Goal: Information Seeking & Learning: Learn about a topic

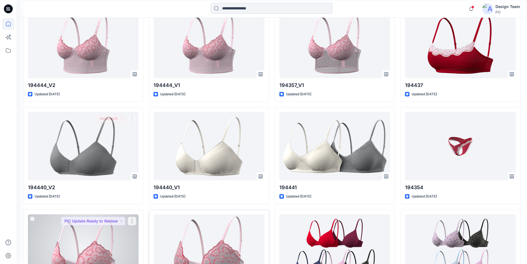
scroll to position [494, 0]
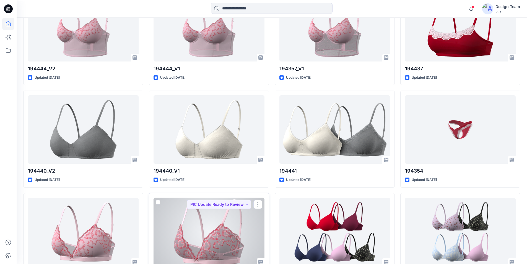
click at [234, 198] on div at bounding box center [209, 232] width 111 height 68
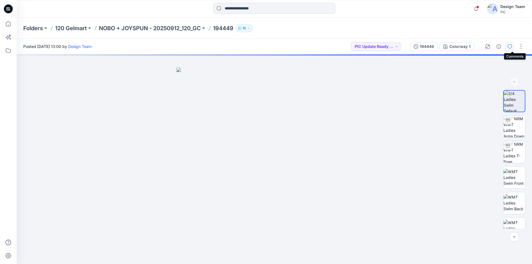
click at [512, 47] on icon "button" at bounding box center [509, 46] width 4 height 4
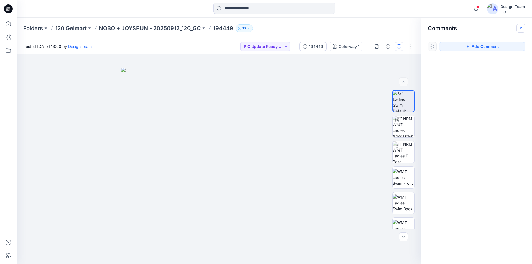
click at [520, 27] on icon "button" at bounding box center [520, 28] width 4 height 4
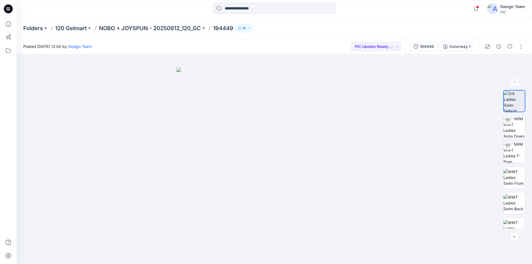
click at [9, 9] on icon at bounding box center [8, 8] width 9 height 9
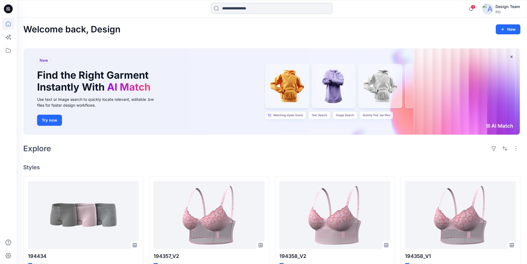
click at [249, 9] on input at bounding box center [272, 8] width 122 height 11
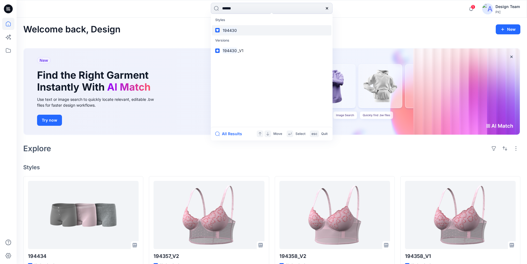
type input "******"
click at [231, 28] on mark "194430" at bounding box center [230, 30] width 16 height 6
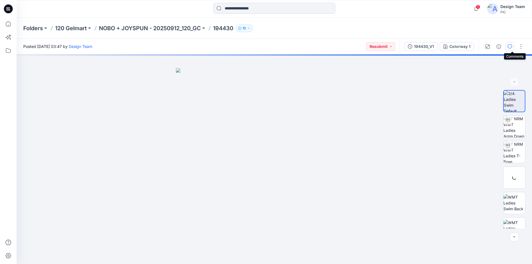
click at [512, 47] on icon "button" at bounding box center [509, 46] width 4 height 4
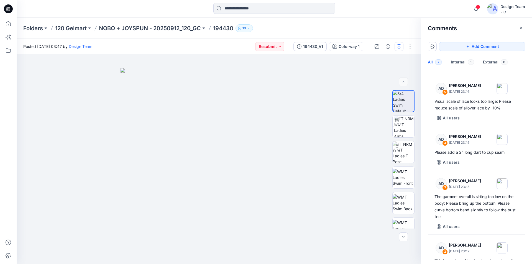
scroll to position [167, 0]
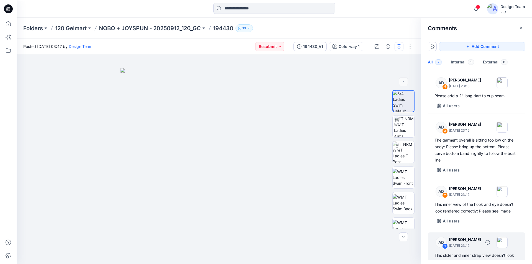
click at [481, 252] on div "This slider and inner strap view doesn't look rendered correctly: Please see im…" at bounding box center [476, 258] width 84 height 13
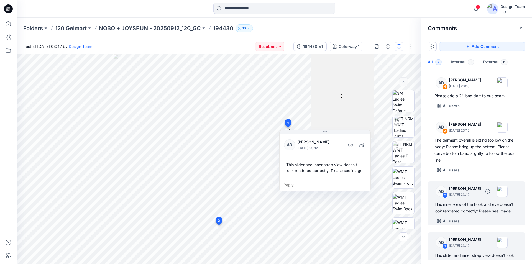
click at [481, 195] on div "AD 2 Alex Degner September 25, 2025 23:12 This inner view of the hook and eye d…" at bounding box center [475, 203] width 97 height 44
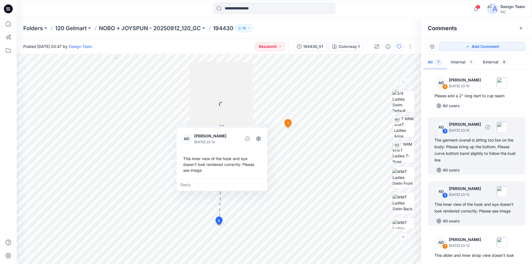
click at [474, 139] on div "The garment overall is sitting too low on the body: Please bring up the bottom.…" at bounding box center [476, 150] width 84 height 27
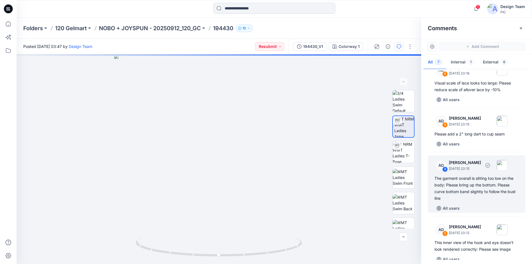
scroll to position [112, 0]
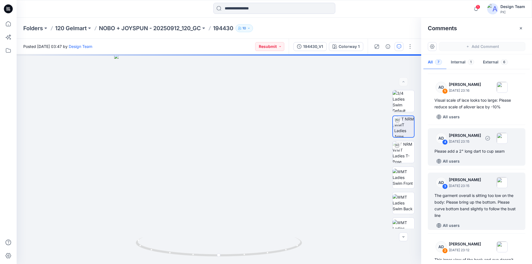
click at [478, 143] on div "AD 4 [PERSON_NAME] [DATE] 23:15 Please add a 2" long dart to cup seam All users" at bounding box center [475, 146] width 97 height 37
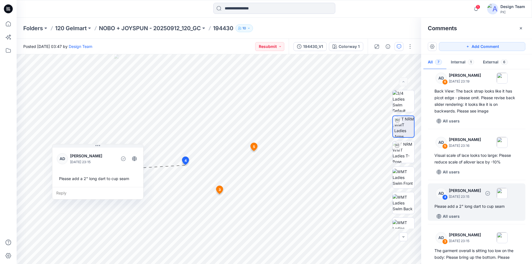
scroll to position [56, 0]
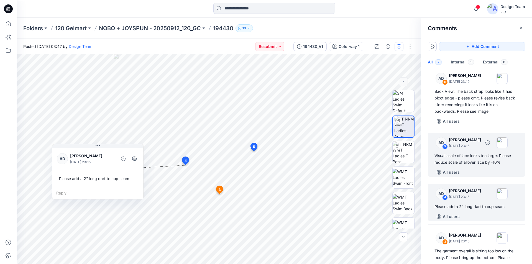
click at [476, 152] on div "Visual scale of lace looks too large: Please reduce scale of allover lace by -1…" at bounding box center [476, 158] width 84 height 13
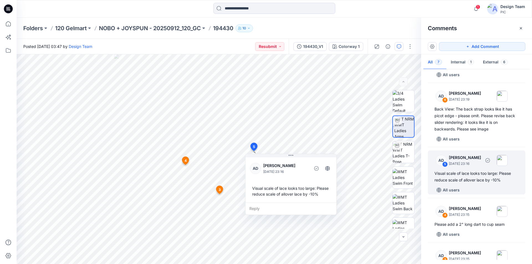
scroll to position [29, 0]
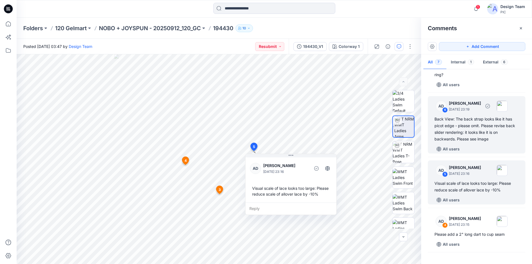
click at [477, 145] on div "All users" at bounding box center [479, 149] width 91 height 9
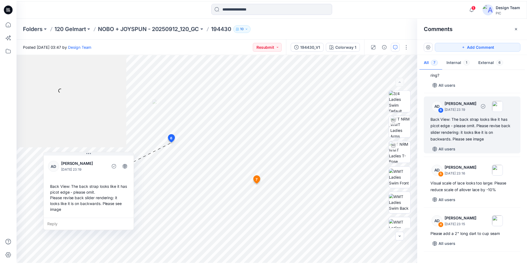
scroll to position [0, 0]
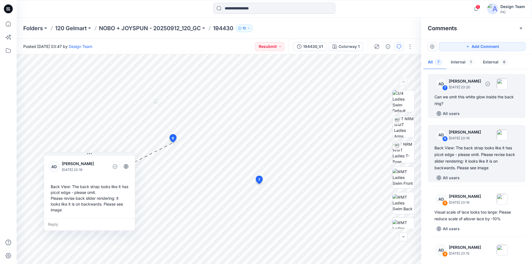
click at [475, 109] on div "All users" at bounding box center [479, 113] width 91 height 9
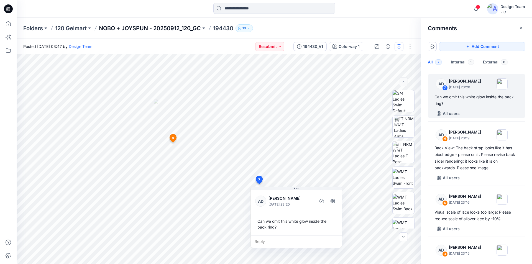
click at [160, 28] on p "NOBO + JOYSPUN - 20250912_120_GC" at bounding box center [150, 28] width 102 height 8
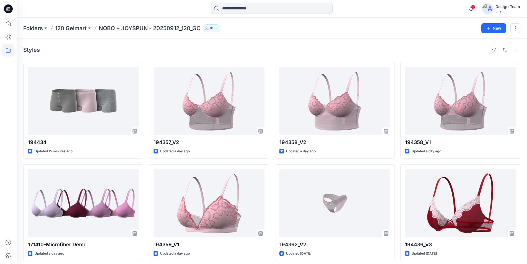
click at [244, 8] on input at bounding box center [272, 8] width 122 height 11
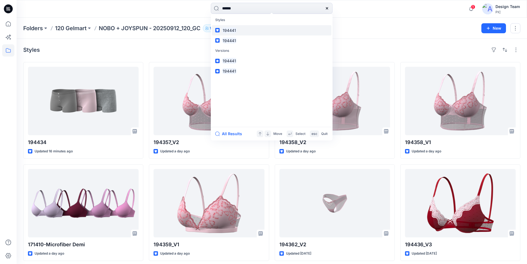
type input "******"
click at [225, 27] on mark "194441" at bounding box center [229, 30] width 15 height 6
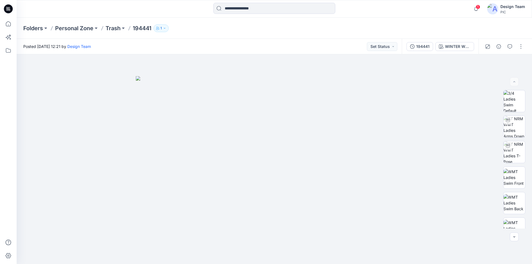
click at [10, 8] on icon at bounding box center [8, 8] width 2 height 0
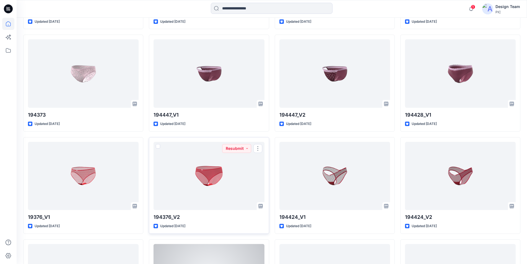
scroll to position [1074, 0]
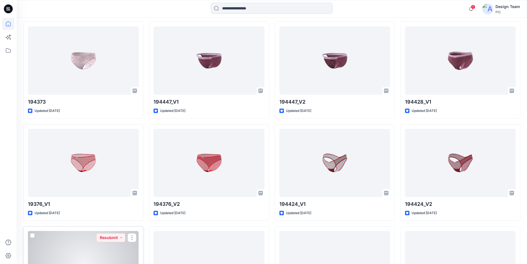
click at [82, 231] on div at bounding box center [83, 265] width 111 height 68
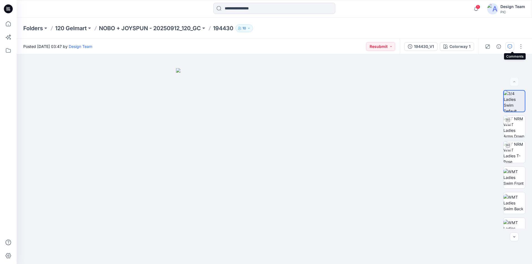
click at [511, 46] on icon "button" at bounding box center [510, 46] width 2 height 0
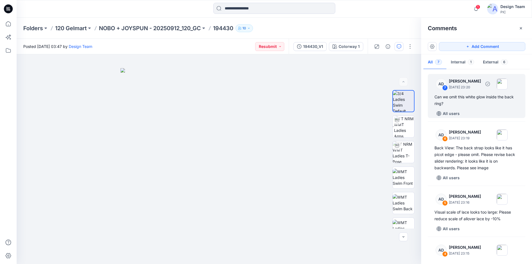
click at [485, 109] on div "All users" at bounding box center [479, 113] width 91 height 9
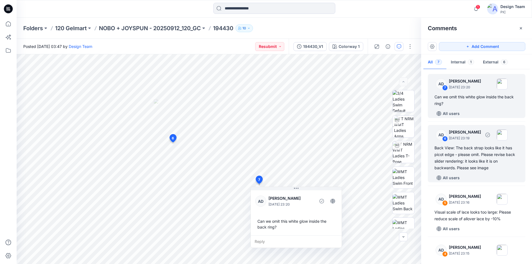
click at [475, 145] on div "Back View: The back strap looks like it has picot edge - please omit. Please re…" at bounding box center [476, 158] width 84 height 27
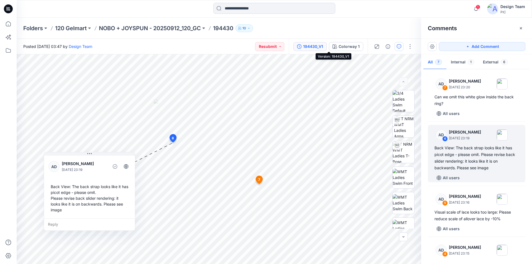
click at [323, 46] on div "194430_V1" at bounding box center [313, 46] width 20 height 6
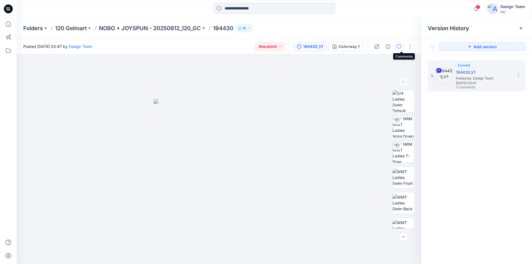
click at [399, 47] on button "button" at bounding box center [398, 46] width 9 height 9
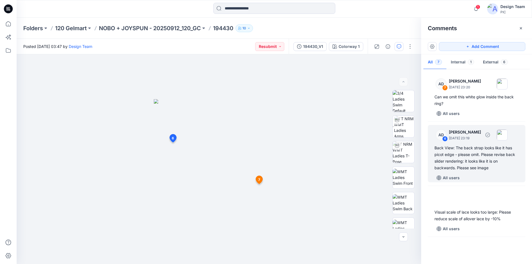
click at [475, 148] on div "Back View: The back strap looks like it has picot edge - please omit. Please re…" at bounding box center [476, 158] width 84 height 27
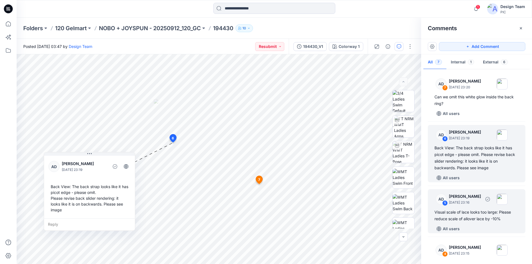
click at [491, 209] on div "Visual scale of lace looks too large: Please reduce scale of allover lace by -1…" at bounding box center [476, 215] width 84 height 13
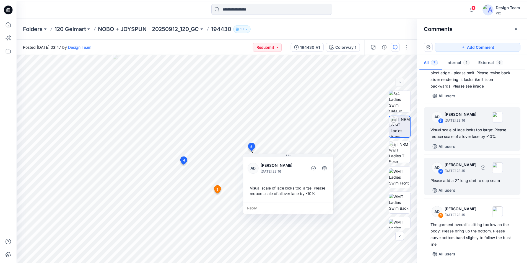
scroll to position [83, 0]
click at [491, 172] on div "AD 4 [PERSON_NAME] [DATE] 23:15 Please add a 2" long dart to cup seam All users" at bounding box center [475, 175] width 97 height 37
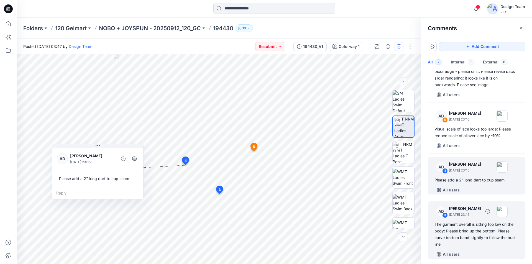
click at [482, 221] on div "The garment overall is sitting too low on the body: Please bring up the bottom.…" at bounding box center [476, 234] width 84 height 27
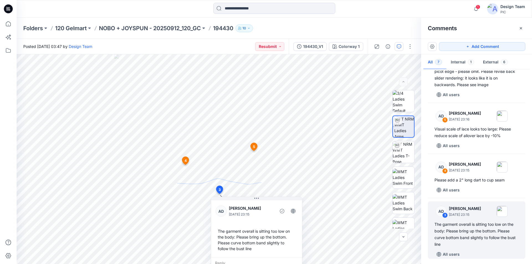
click at [10, 8] on icon at bounding box center [8, 8] width 9 height 9
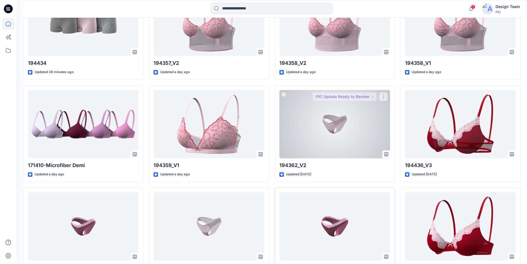
scroll to position [194, 0]
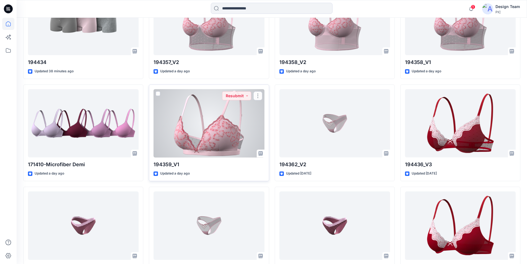
click at [220, 117] on div at bounding box center [209, 123] width 111 height 68
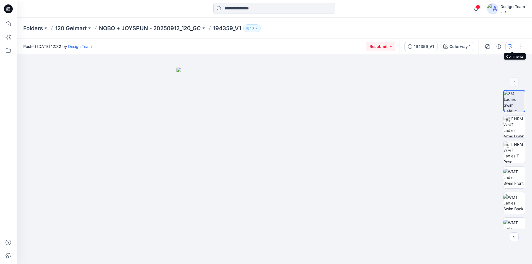
click at [512, 47] on icon "button" at bounding box center [509, 46] width 4 height 4
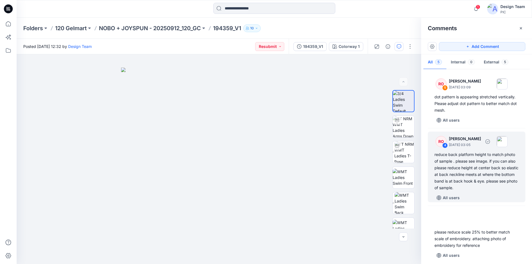
click at [486, 151] on div "reduce back platform height to match photo of sample . please see image. if you…" at bounding box center [476, 171] width 84 height 40
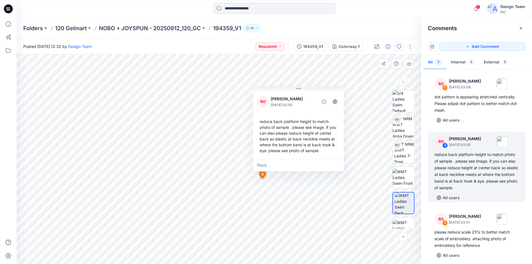
click at [288, 159] on div "Reply" at bounding box center [298, 165] width 91 height 12
click at [307, 177] on button "Cancel" at bounding box center [309, 181] width 22 height 9
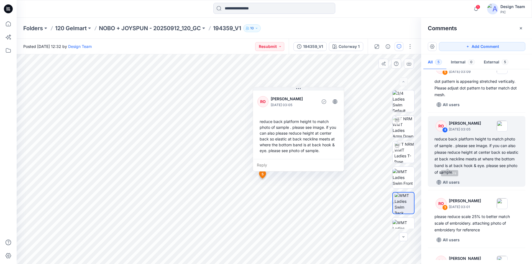
scroll to position [55, 0]
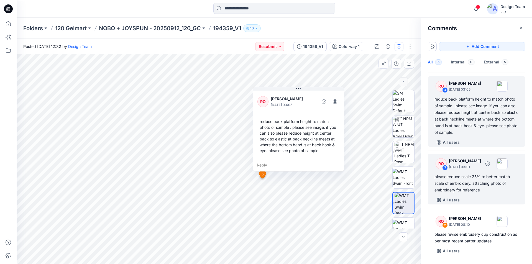
click at [478, 173] on div "please reduce scale 25% to better match scale of embroidery. attaching photo of…" at bounding box center [476, 183] width 84 height 20
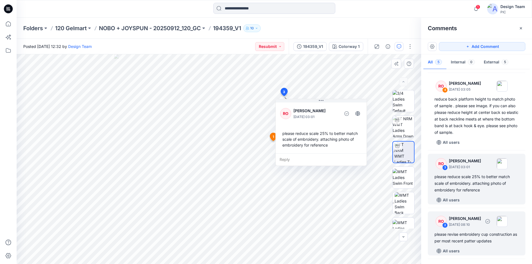
click at [481, 222] on p "September 27, 2025 08:10" at bounding box center [465, 225] width 32 height 6
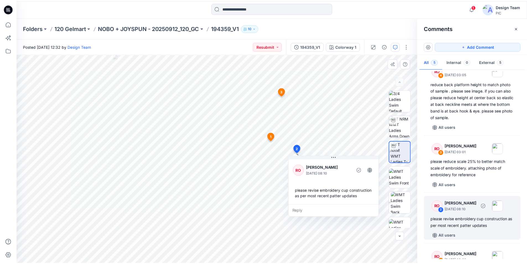
scroll to position [85, 0]
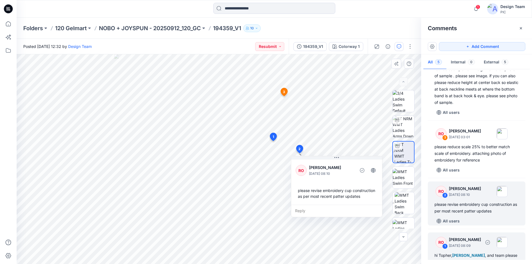
click at [481, 243] on p "September 27, 2025 08:09" at bounding box center [465, 246] width 32 height 6
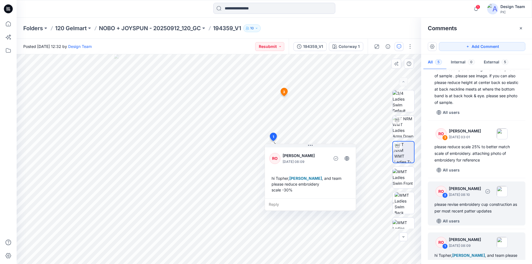
click at [483, 201] on div "please revise embroidery cup construction as per most recent patter updates" at bounding box center [476, 207] width 84 height 13
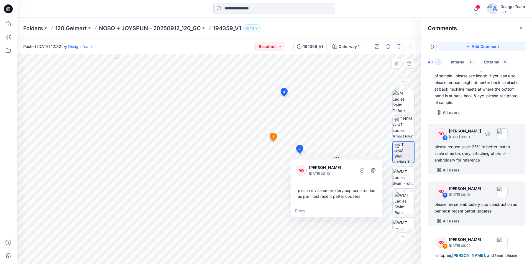
click at [476, 143] on div "please reduce scale 25% to better match scale of embroidery. attaching photo of…" at bounding box center [476, 153] width 84 height 20
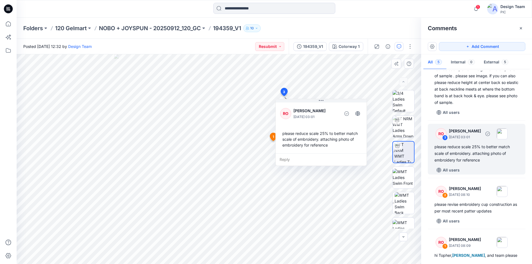
click at [478, 143] on div "please reduce scale 25% to better match scale of embroidery. attaching photo of…" at bounding box center [476, 153] width 84 height 20
click at [8, 9] on icon at bounding box center [9, 9] width 2 height 0
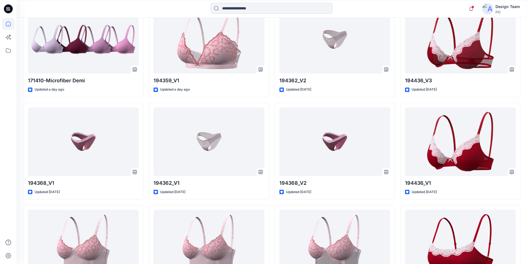
scroll to position [138, 0]
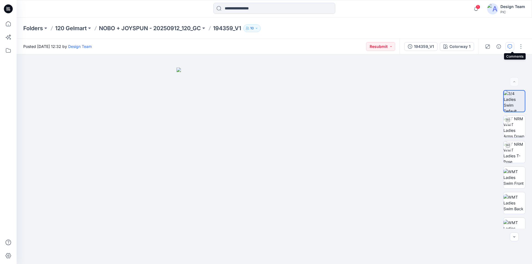
click at [514, 47] on button "button" at bounding box center [509, 46] width 9 height 9
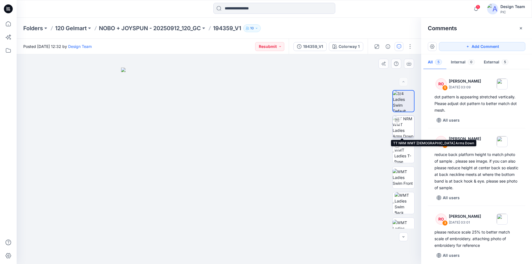
click at [402, 126] on img at bounding box center [403, 127] width 22 height 22
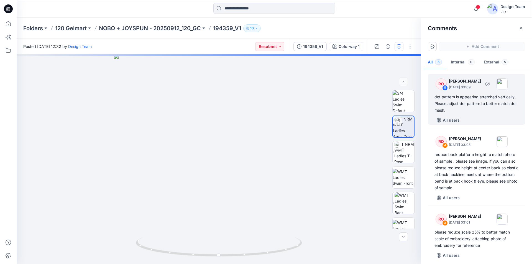
click at [470, 104] on div "dot pattern is appearing stretched vertically. Please adjust dot pattern to bet…" at bounding box center [476, 104] width 84 height 20
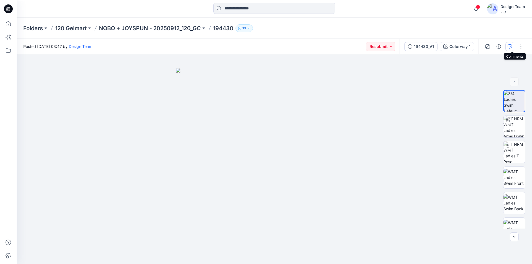
click at [349, 46] on icon "button" at bounding box center [509, 46] width 4 height 4
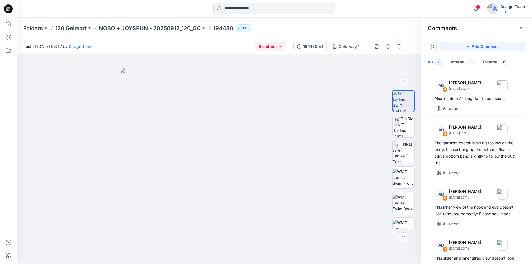
scroll to position [167, 0]
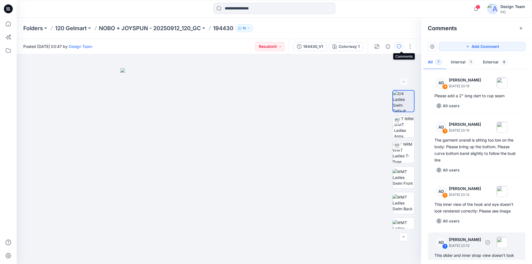
click at [349, 238] on div "This slider and inner strap view doesn't look rendered correctly: Please see im…" at bounding box center [476, 258] width 84 height 13
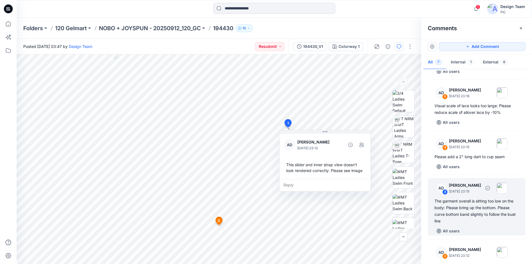
scroll to position [1, 0]
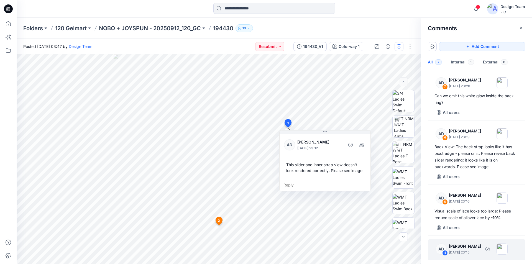
click at [349, 238] on p "[DATE] 23:15" at bounding box center [465, 252] width 32 height 6
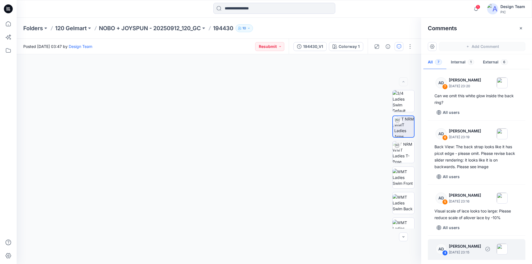
scroll to position [4, 0]
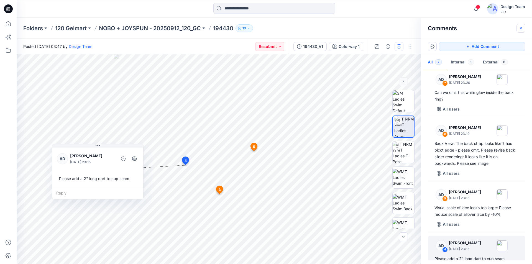
click at [349, 28] on icon "button" at bounding box center [520, 28] width 2 height 2
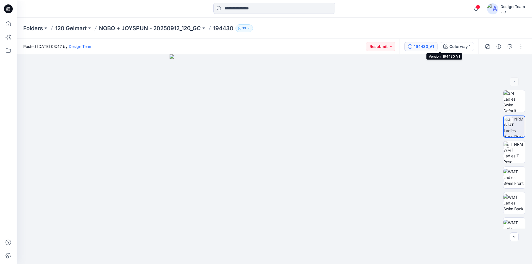
click at [349, 47] on div "194430_V1" at bounding box center [424, 46] width 20 height 6
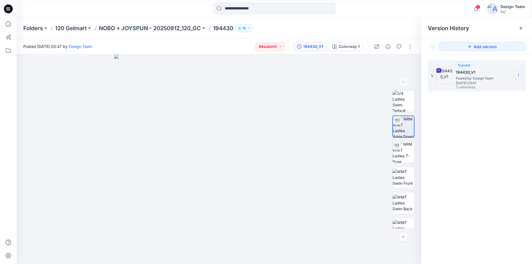
click at [349, 76] on icon at bounding box center [518, 75] width 4 height 4
click at [349, 86] on span "Download Source BW File" at bounding box center [490, 86] width 47 height 7
click at [349, 47] on icon "button" at bounding box center [398, 46] width 4 height 4
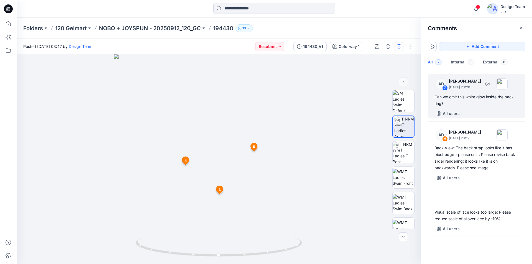
click at [349, 101] on div "AD 7 [PERSON_NAME] [DATE] 23:20 Can we omit this white glow inside the back rin…" at bounding box center [475, 96] width 97 height 44
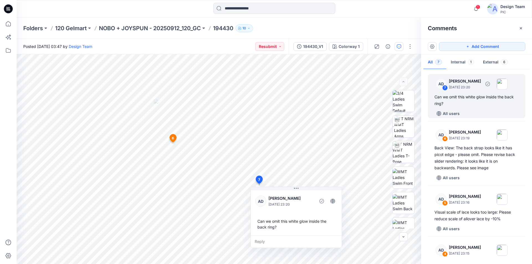
click at [349, 99] on div "Can we omit this white glow inside the back ring?" at bounding box center [476, 100] width 84 height 13
click at [349, 125] on img at bounding box center [404, 127] width 20 height 22
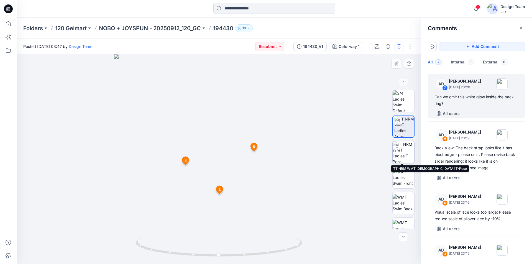
click at [349, 149] on img at bounding box center [403, 152] width 22 height 22
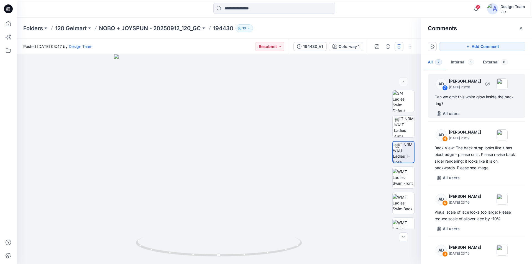
click at [349, 95] on div "Can we omit this white glow inside the back ring?" at bounding box center [476, 100] width 84 height 13
click at [349, 98] on div "Can we omit this white glow inside the back ring?" at bounding box center [476, 100] width 84 height 13
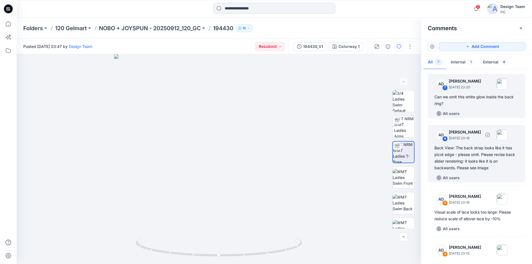
click at [349, 145] on div "Back View: The back strap looks like it has picot edge - please omit. Please re…" at bounding box center [476, 158] width 84 height 27
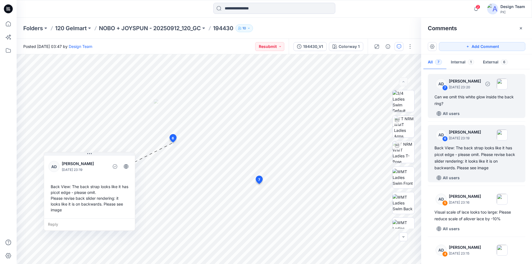
click at [349, 109] on div "All users" at bounding box center [479, 113] width 91 height 9
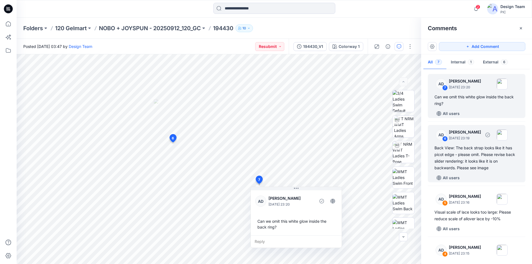
click at [349, 145] on div "Back View: The back strap looks like it has picot edge - please omit. Please re…" at bounding box center [476, 158] width 84 height 27
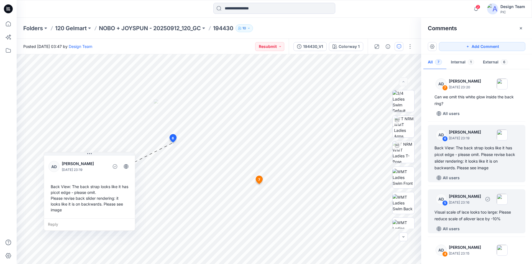
click at [349, 209] on div "Visual scale of lace looks too large: Please reduce scale of allover lace by -1…" at bounding box center [476, 215] width 84 height 13
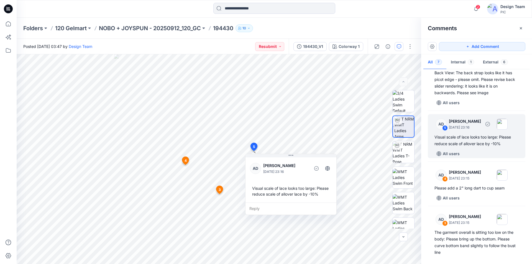
scroll to position [83, 0]
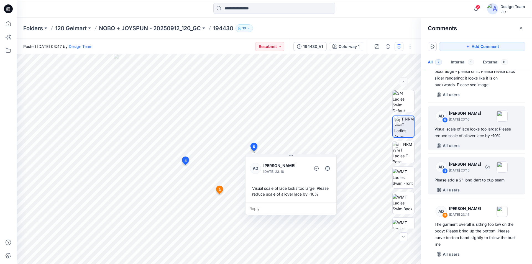
click at [349, 172] on div "AD 4 [PERSON_NAME] [DATE] 23:15 Please add a 2" long dart to cup seam All users" at bounding box center [475, 175] width 97 height 37
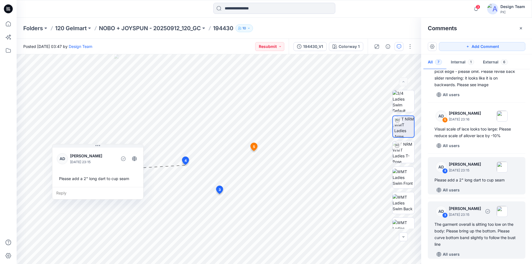
click at [349, 221] on div "The garment overall is sitting too low on the body: Please bring up the bottom.…" at bounding box center [476, 234] width 84 height 27
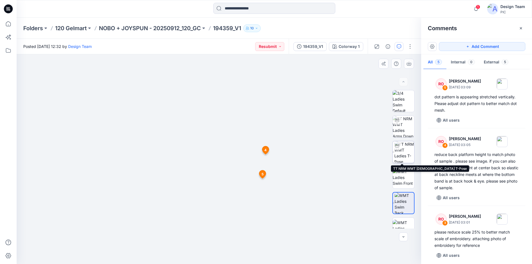
click at [406, 148] on img at bounding box center [404, 152] width 20 height 22
